Goal: Find specific page/section: Find specific page/section

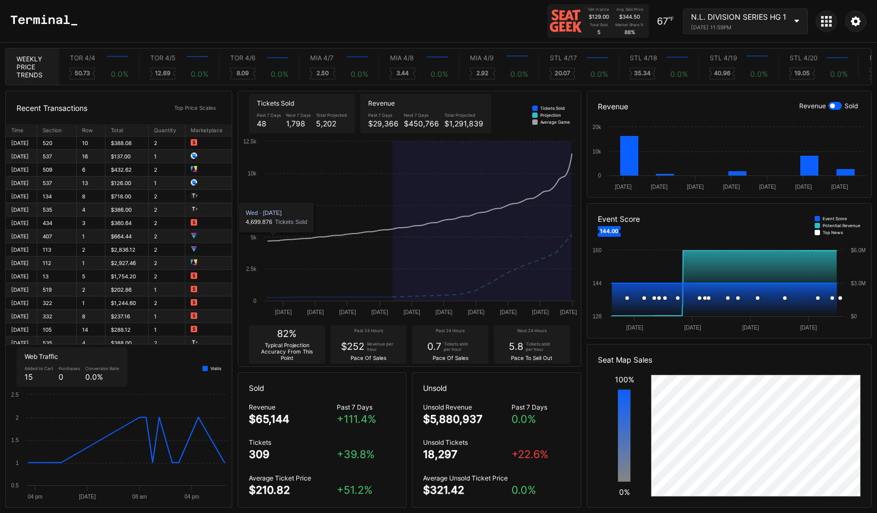
scroll to position [0, 6304]
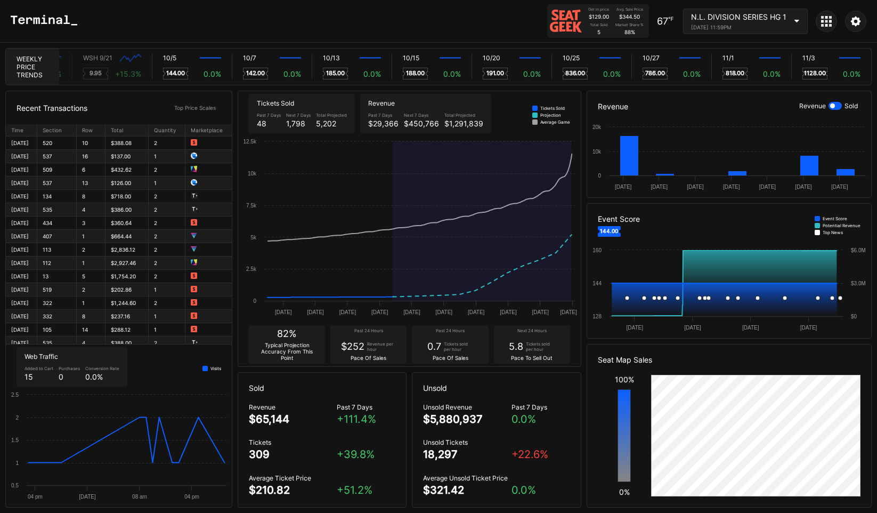
click at [827, 22] on icon at bounding box center [827, 21] width 3 height 3
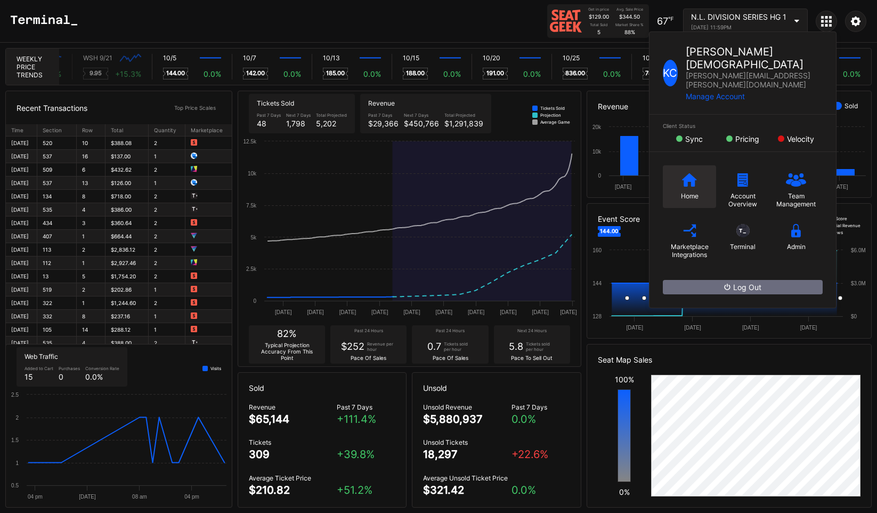
click at [684, 173] on icon at bounding box center [689, 179] width 15 height 13
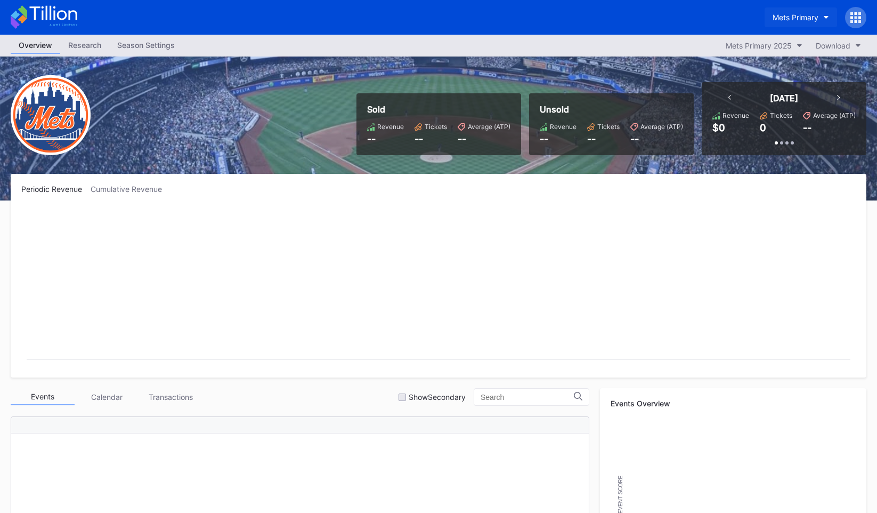
click at [791, 15] on div "Mets Primary" at bounding box center [796, 17] width 46 height 9
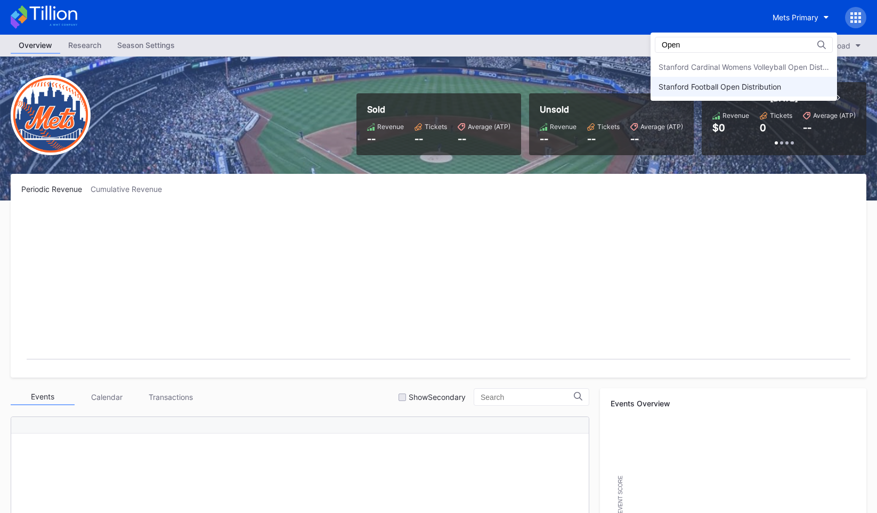
type input "Open"
click at [744, 84] on div "Stanford Football Open Distribution" at bounding box center [720, 86] width 123 height 9
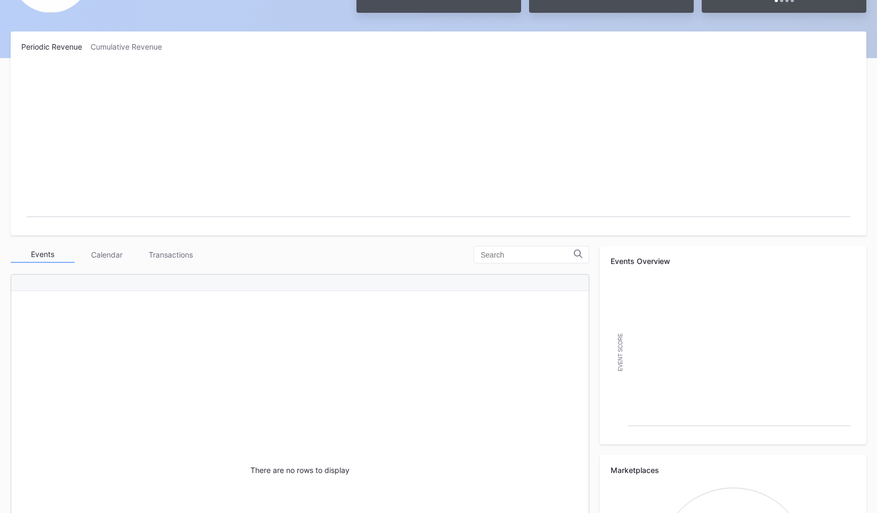
scroll to position [292, 0]
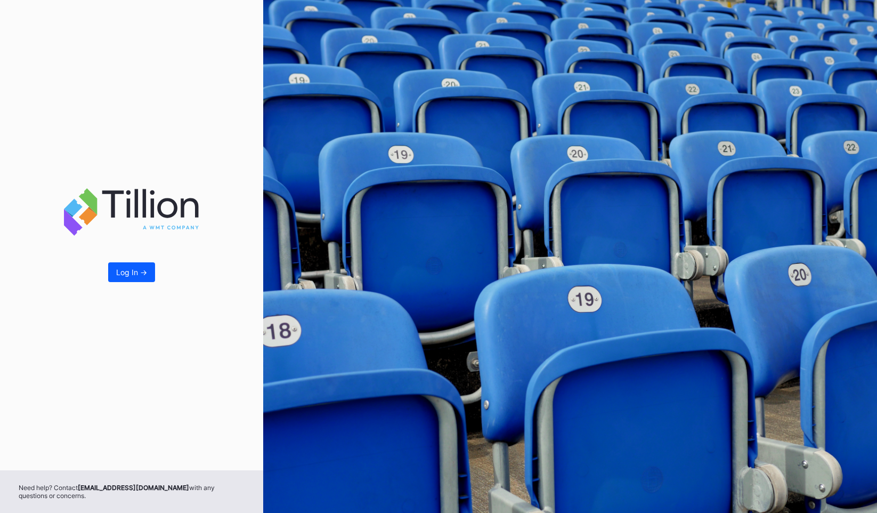
click at [148, 260] on div "Log In ->" at bounding box center [131, 235] width 263 height 470
click at [148, 267] on button "Log In ->" at bounding box center [131, 272] width 47 height 20
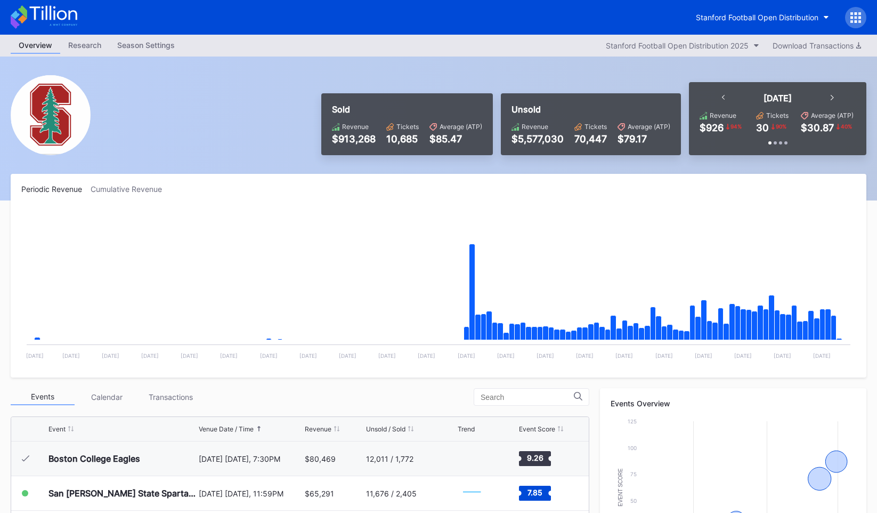
scroll to position [293, 0]
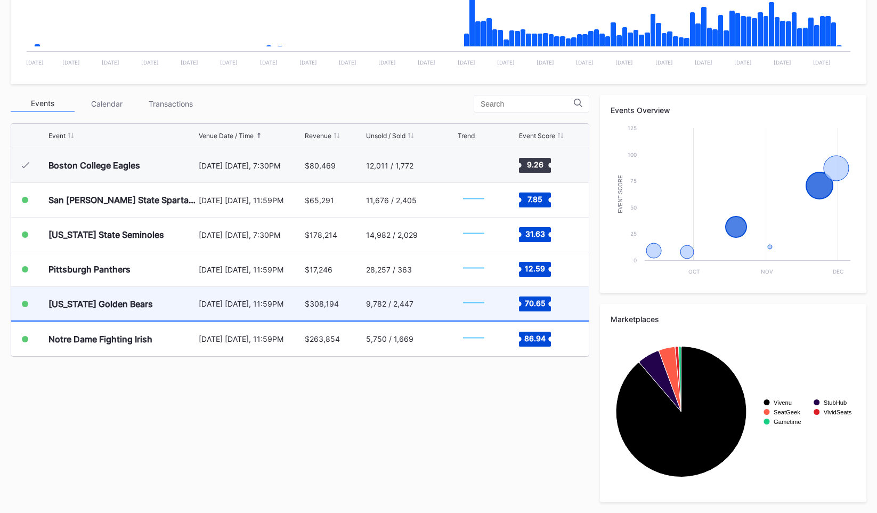
click at [110, 302] on div "California Golden Bears" at bounding box center [101, 304] width 104 height 11
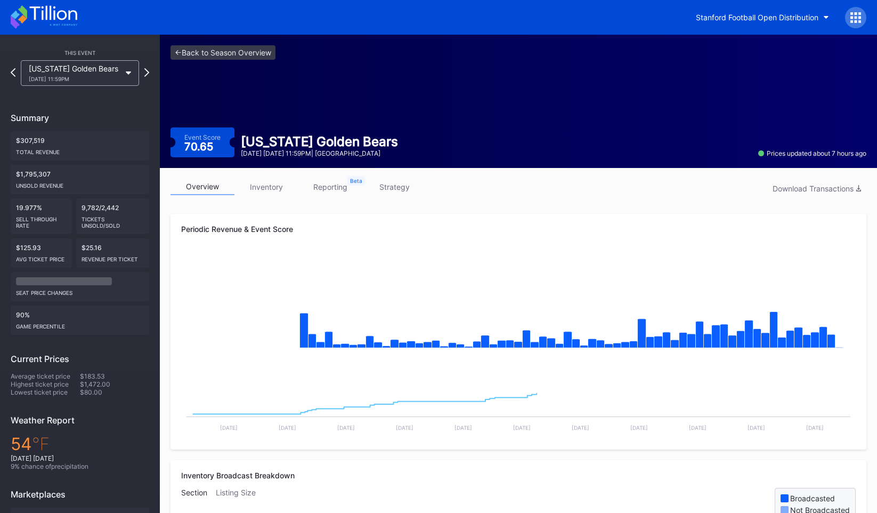
click at [266, 187] on link "inventory" at bounding box center [267, 187] width 64 height 17
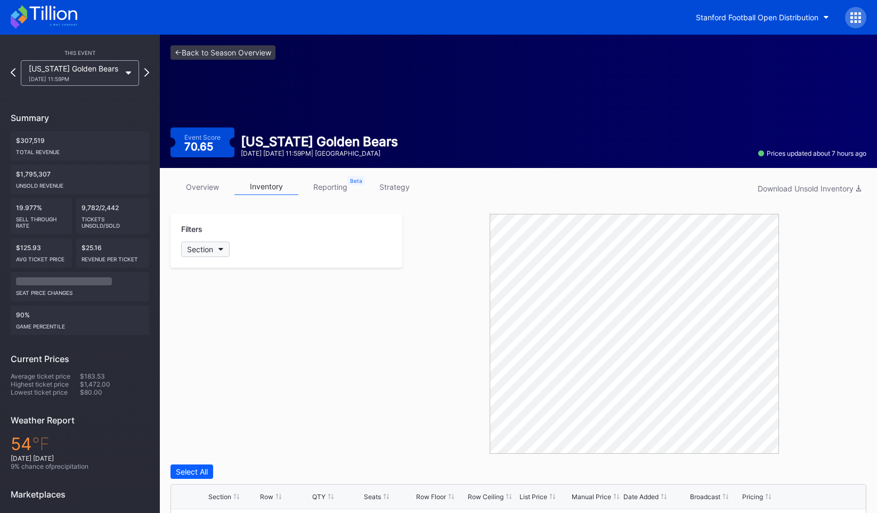
click at [227, 241] on button "Section" at bounding box center [205, 248] width 49 height 15
click at [214, 348] on div "108" at bounding box center [212, 348] width 13 height 9
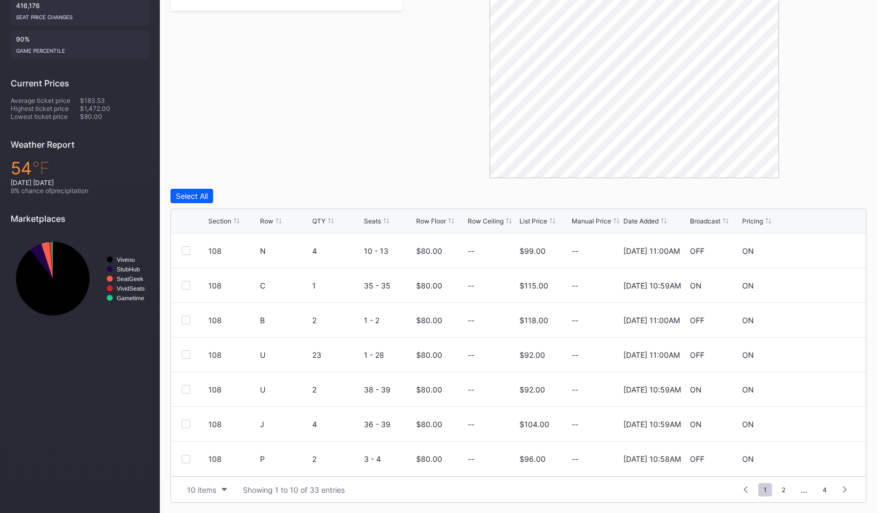
click at [264, 219] on div "Row" at bounding box center [266, 221] width 13 height 8
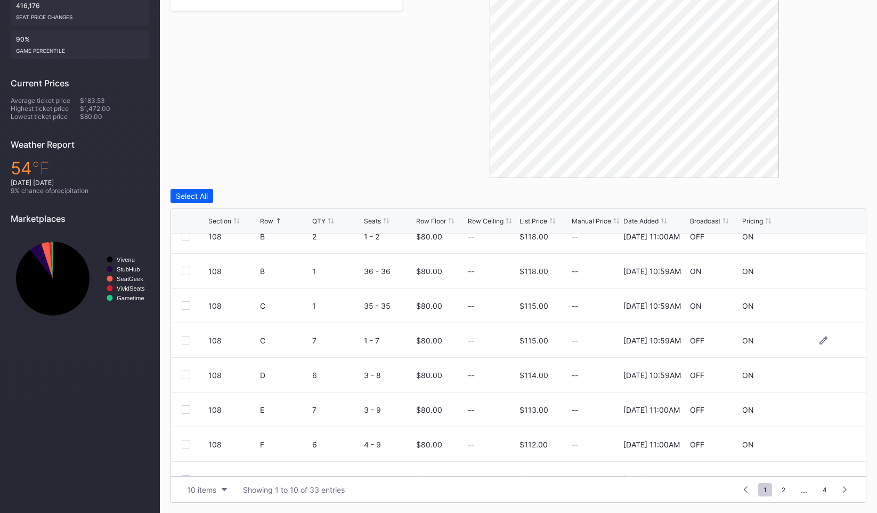
scroll to position [104, 0]
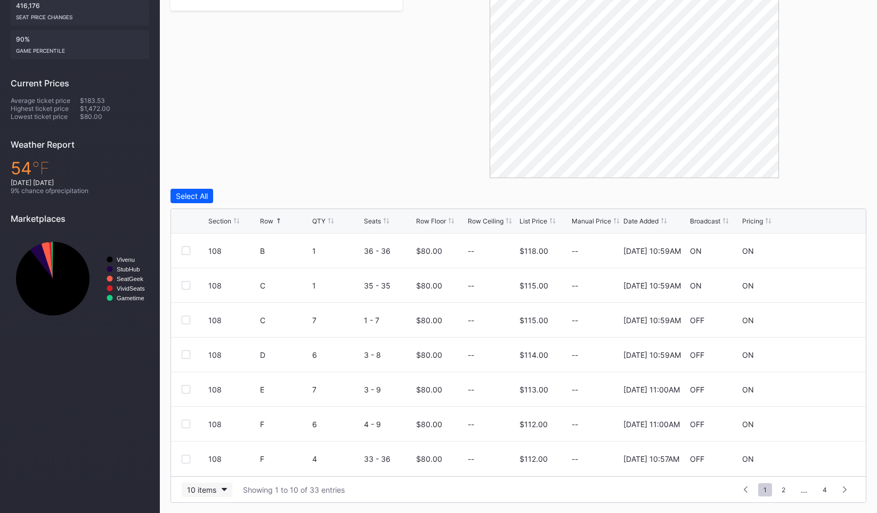
click at [218, 487] on button "10 items" at bounding box center [207, 489] width 51 height 14
click at [216, 462] on div "200 items" at bounding box center [207, 462] width 35 height 9
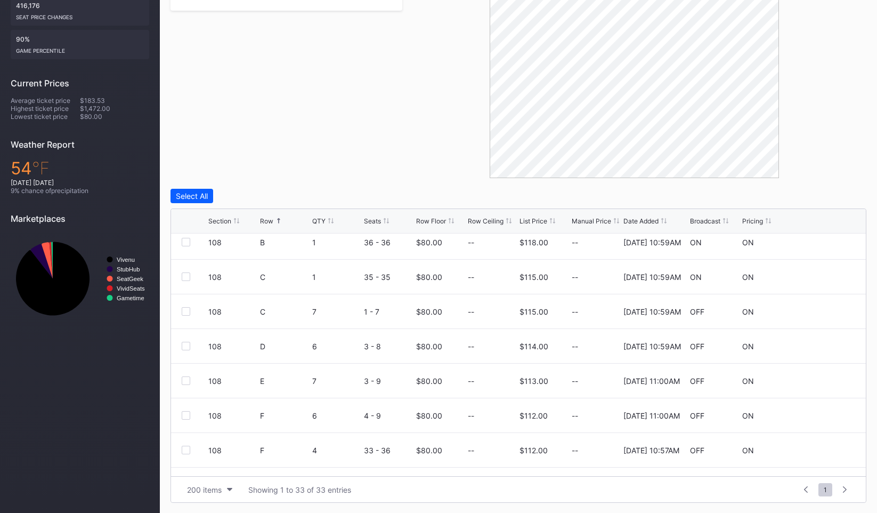
scroll to position [75, 0]
click at [280, 218] on icon at bounding box center [278, 220] width 5 height 5
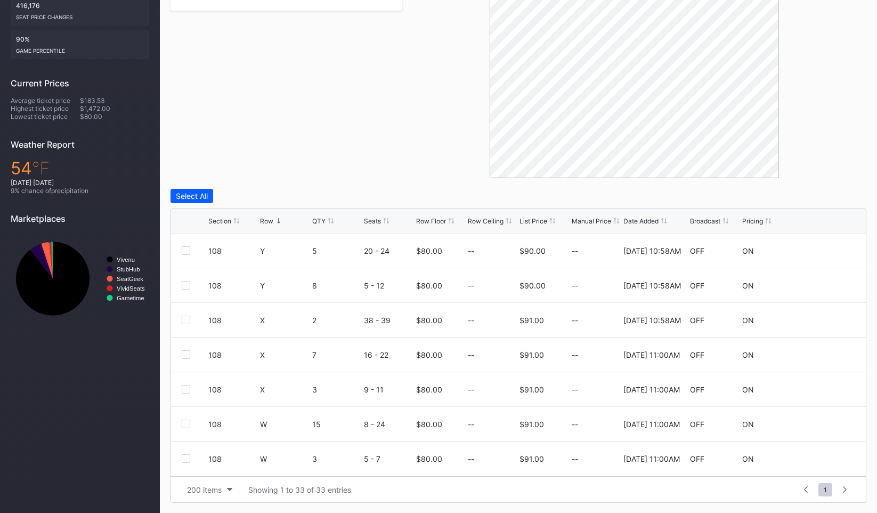
click at [279, 218] on icon at bounding box center [278, 220] width 5 height 5
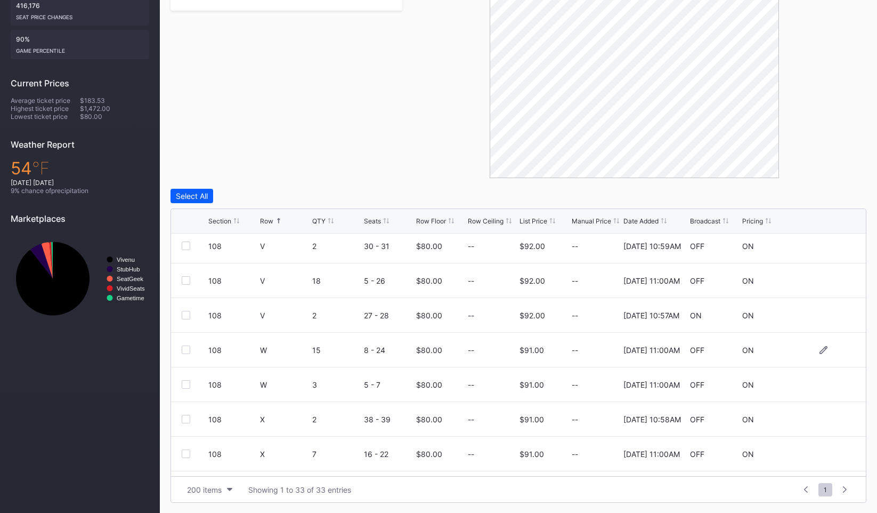
scroll to position [793, 0]
